Goal: Transaction & Acquisition: Book appointment/travel/reservation

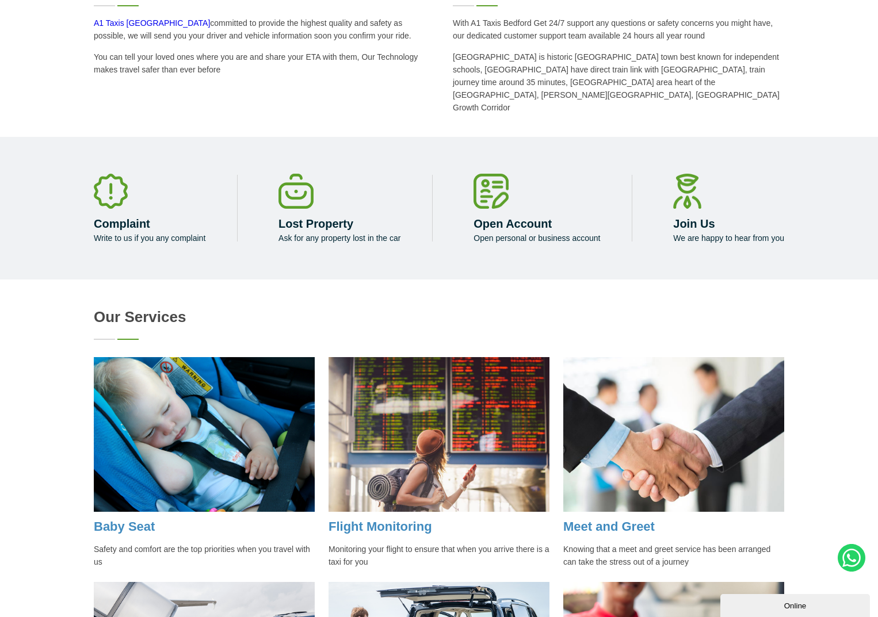
scroll to position [921, 0]
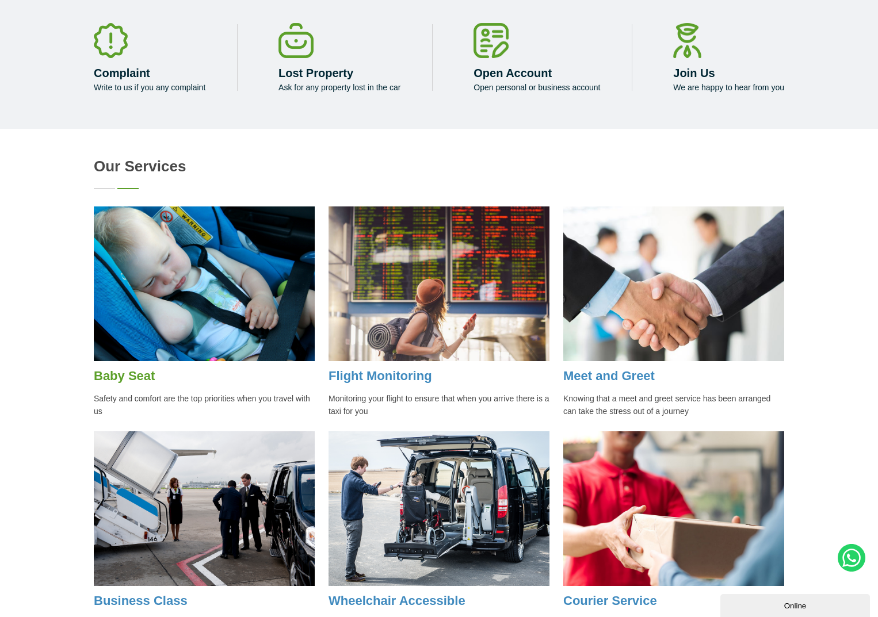
click at [119, 369] on link "Baby Seat" at bounding box center [124, 376] width 61 height 14
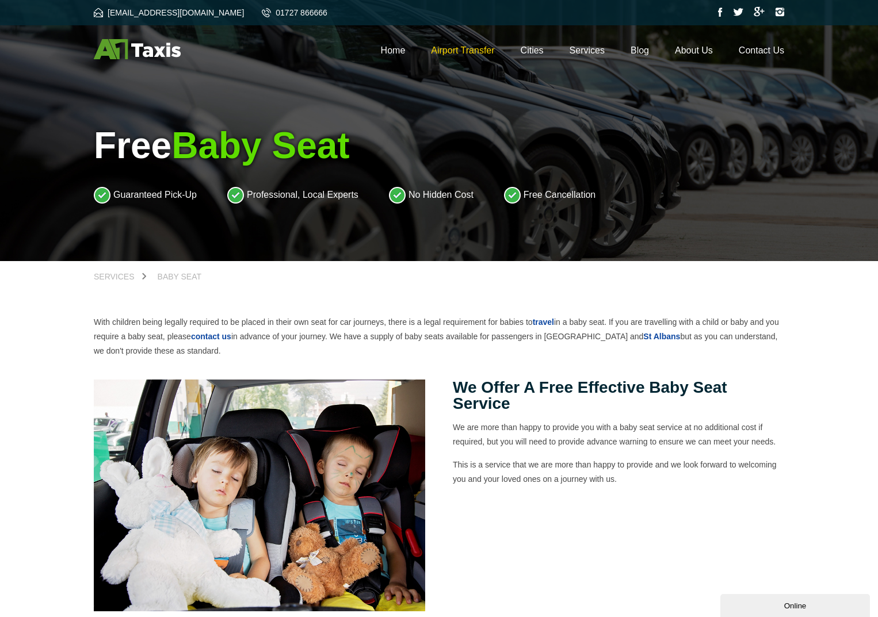
click at [448, 52] on link "Airport Transfer" at bounding box center [462, 50] width 63 height 10
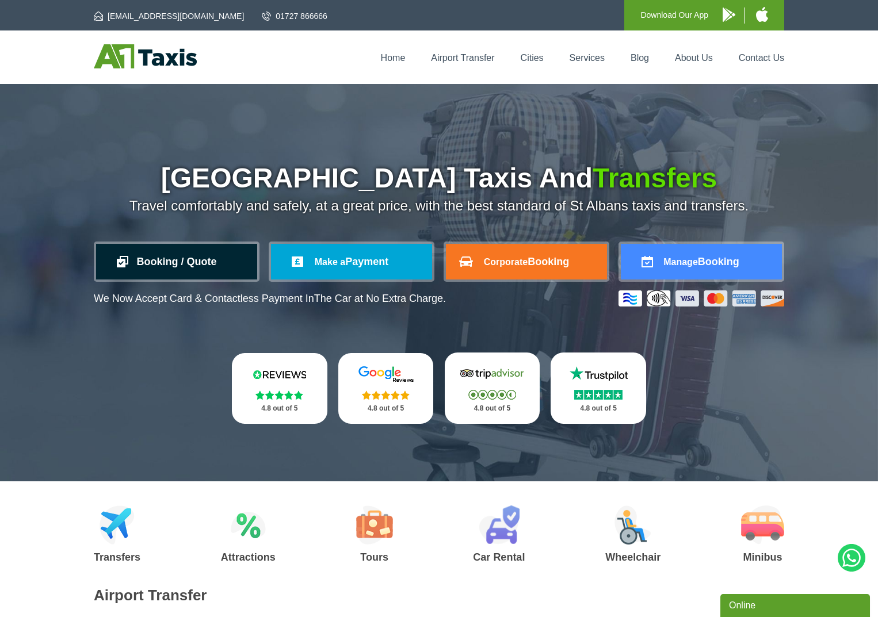
click at [228, 271] on link "Booking / Quote" at bounding box center [176, 262] width 161 height 36
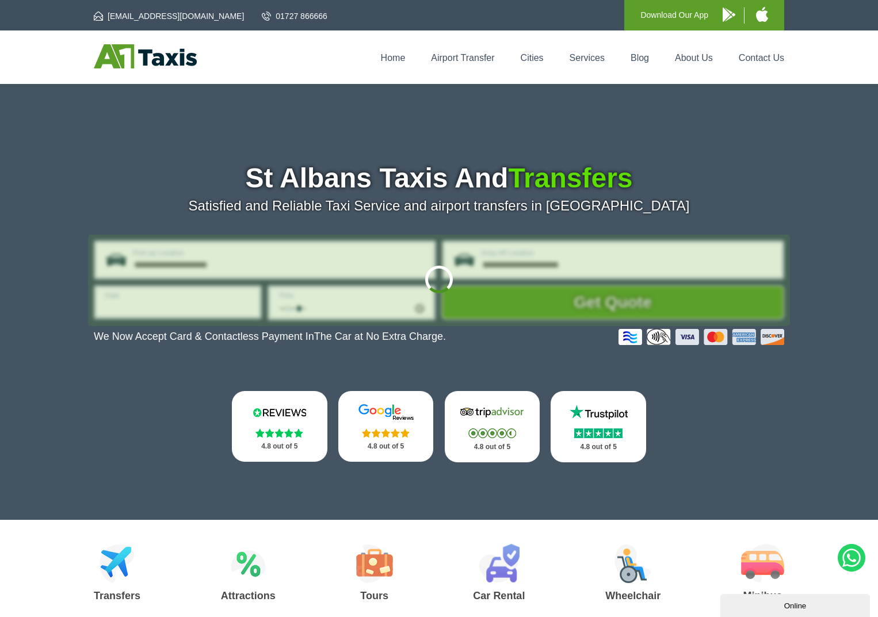
click at [358, 266] on div at bounding box center [439, 280] width 702 height 91
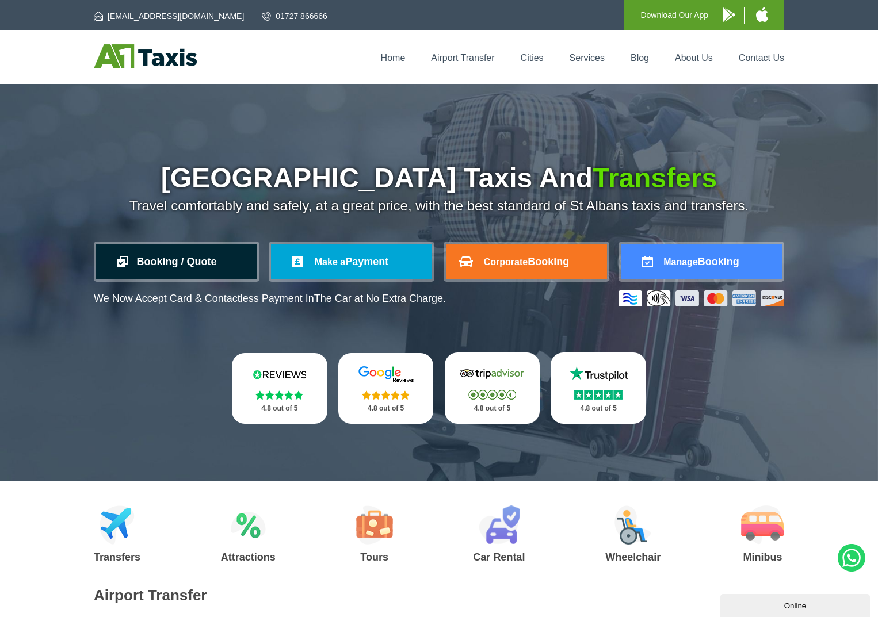
click at [197, 262] on link "Booking / Quote" at bounding box center [176, 262] width 161 height 36
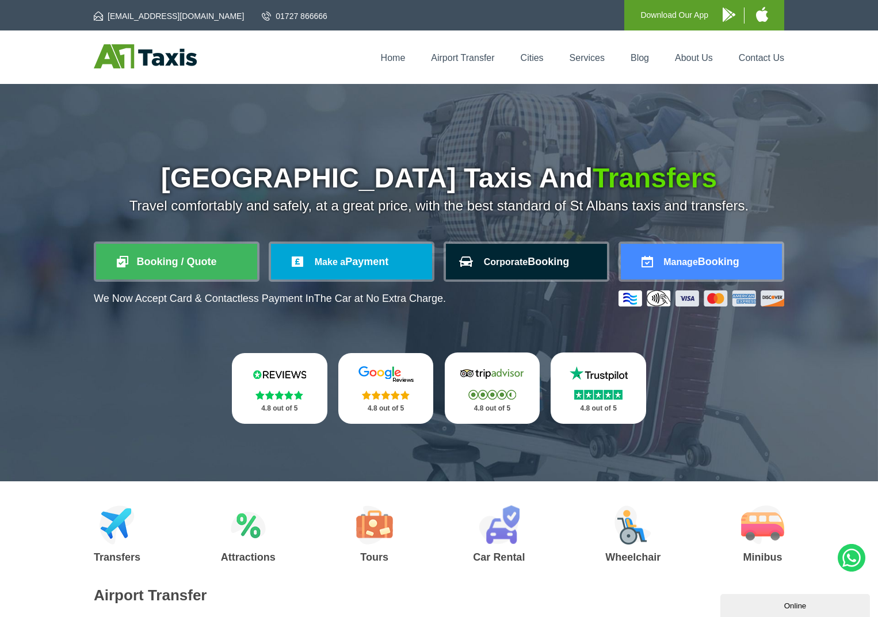
click at [548, 274] on link "Corporate Booking" at bounding box center [526, 262] width 161 height 36
